Goal: Transaction & Acquisition: Purchase product/service

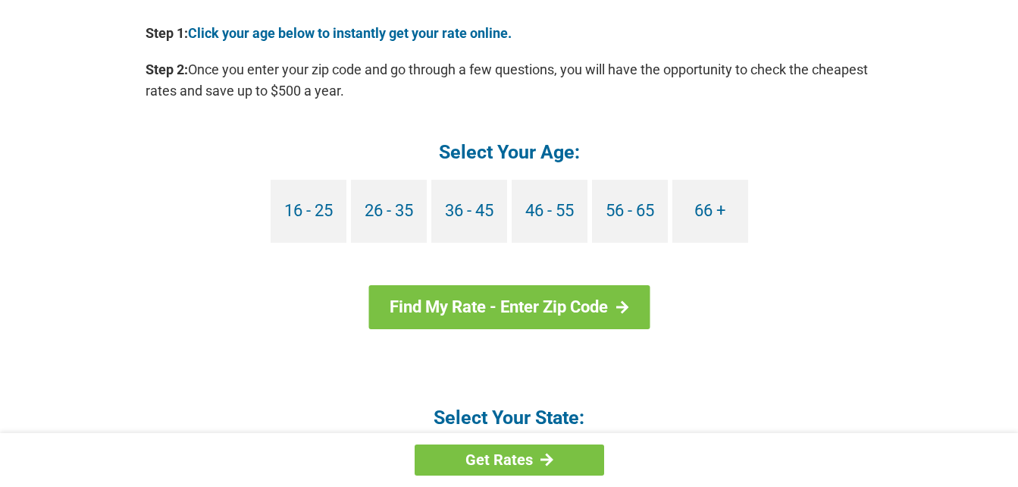
scroll to position [1456, 0]
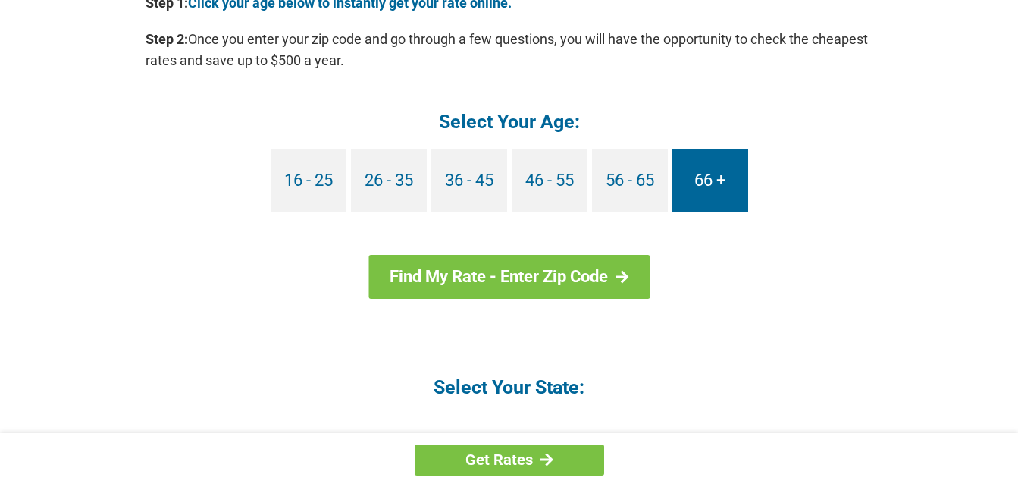
drag, startPoint x: 719, startPoint y: 180, endPoint x: 704, endPoint y: 175, distance: 16.1
click at [704, 175] on link "66 +" at bounding box center [710, 180] width 76 height 63
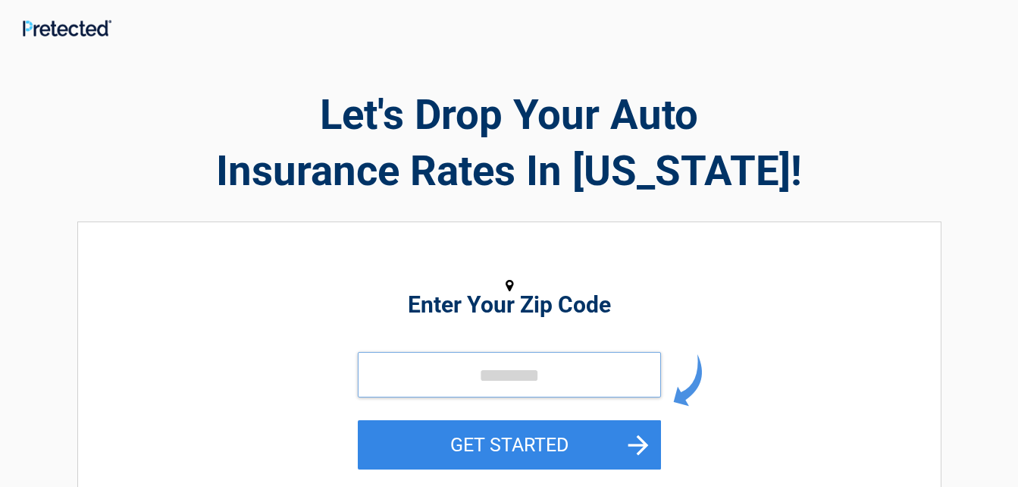
click at [480, 373] on input "tel" at bounding box center [509, 374] width 303 height 45
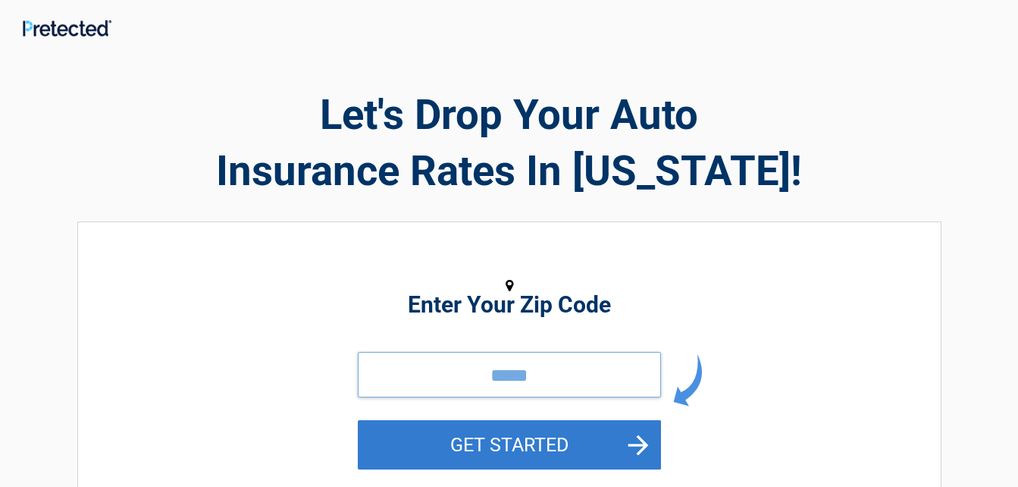
type input "*****"
click at [515, 445] on button "GET STARTED" at bounding box center [509, 444] width 303 height 49
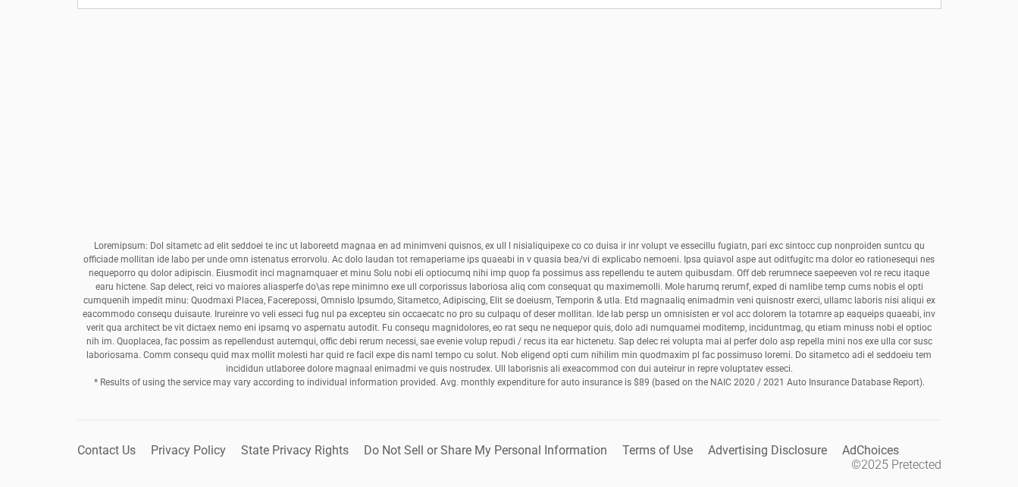
scroll to position [654, 0]
